Goal: Navigation & Orientation: Find specific page/section

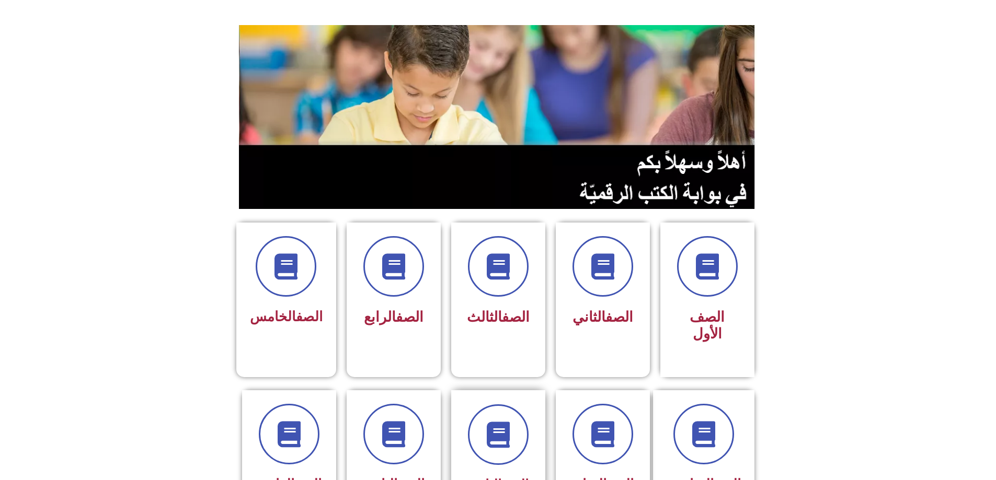
scroll to position [279, 0]
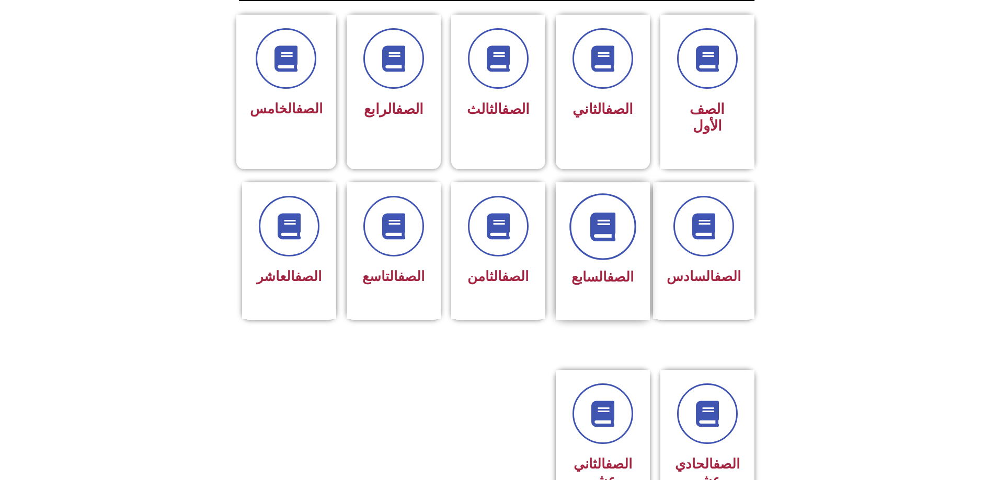
click at [606, 212] on icon at bounding box center [602, 226] width 29 height 29
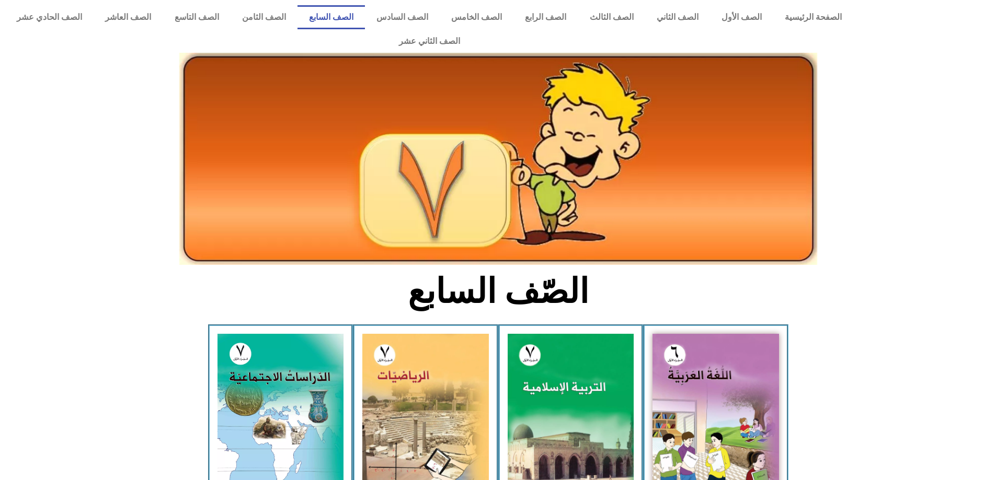
scroll to position [279, 0]
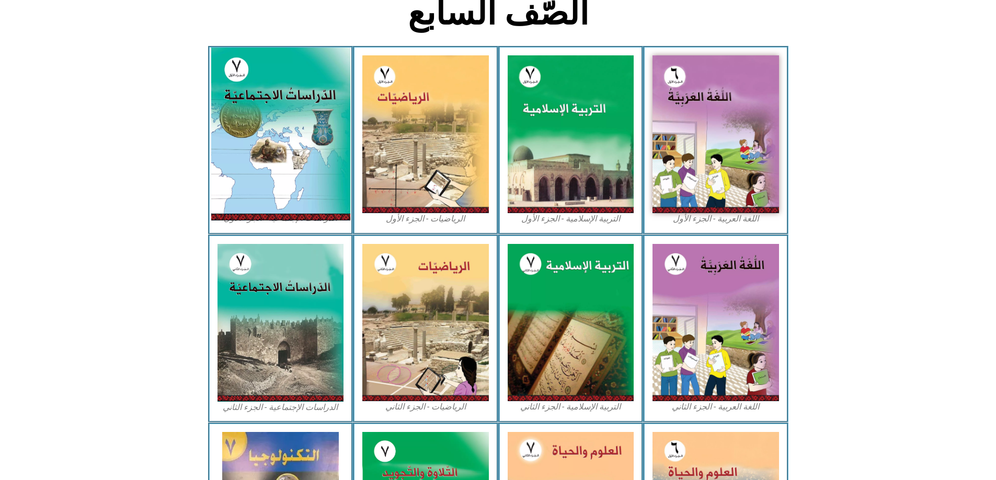
click at [289, 164] on img at bounding box center [280, 134] width 139 height 173
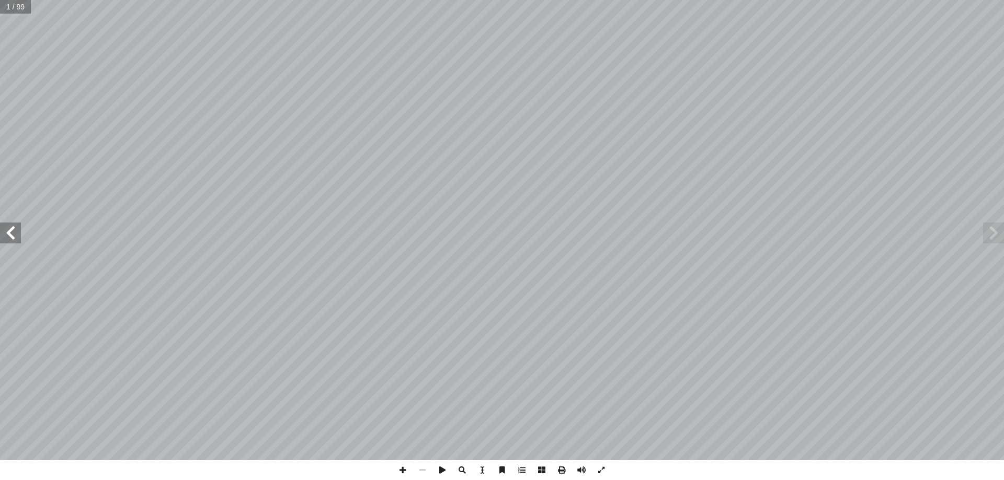
click at [9, 233] on span at bounding box center [10, 233] width 21 height 21
click at [17, 230] on span at bounding box center [10, 233] width 21 height 21
click at [18, 230] on span at bounding box center [10, 233] width 21 height 21
